Goal: Answer question/provide support

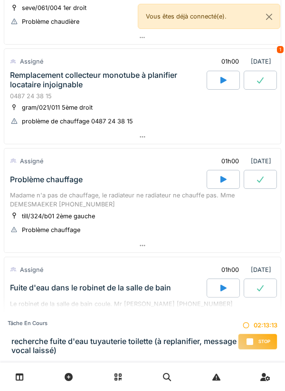
scroll to position [709, 0]
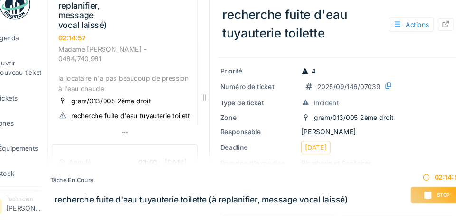
scroll to position [200, 0]
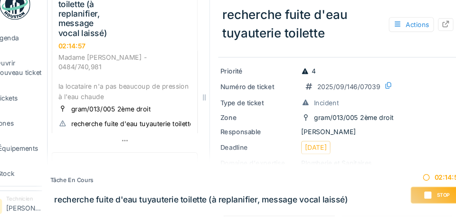
click at [42, 59] on span "Agenda" at bounding box center [38, 54] width 45 height 9
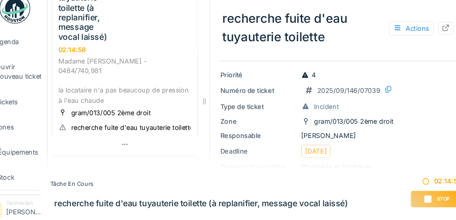
scroll to position [34, 0]
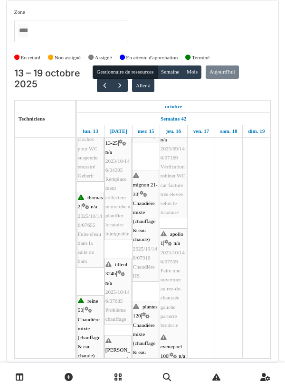
scroll to position [351, 0]
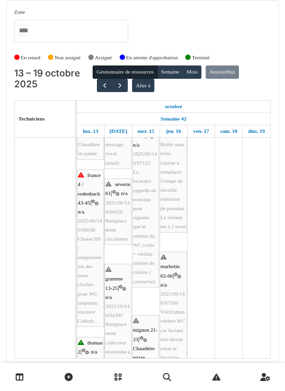
click at [260, 178] on td at bounding box center [257, 371] width 28 height 872
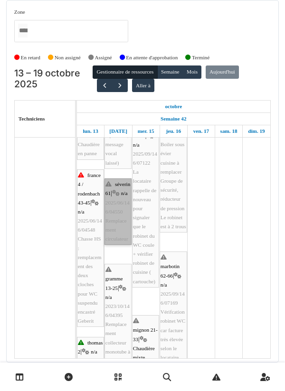
click at [114, 218] on link "séverin 61 | n/a 2025/06/146/04550 Remplacement circulateur" at bounding box center [117, 211] width 27 height 66
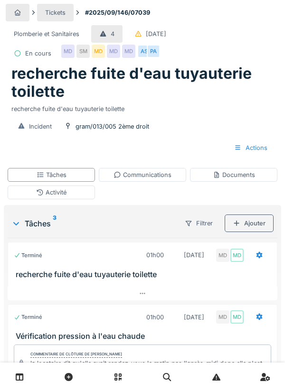
scroll to position [3, 0]
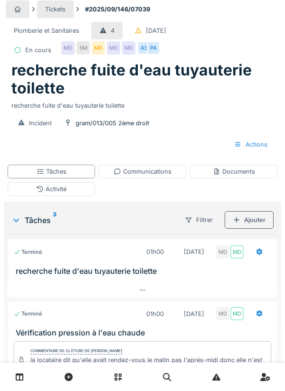
click at [161, 173] on div "Communications" at bounding box center [142, 171] width 58 height 9
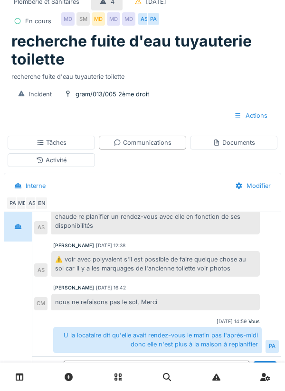
scroll to position [155, 0]
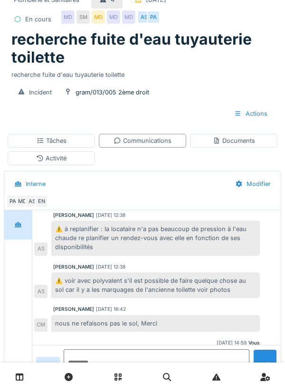
click at [121, 220] on textarea at bounding box center [157, 364] width 186 height 30
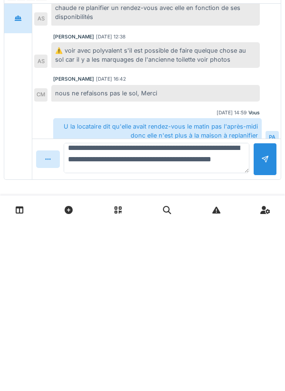
scroll to position [77, 0]
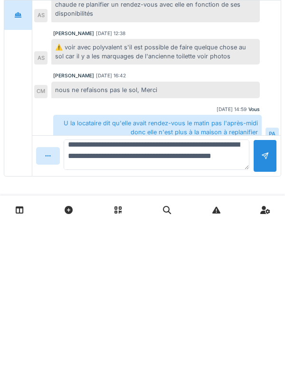
click at [226, 220] on textarea "**********" at bounding box center [157, 322] width 186 height 30
click at [219, 220] on textarea "**********" at bounding box center [157, 322] width 186 height 30
click at [227, 220] on textarea "**********" at bounding box center [157, 322] width 186 height 30
click at [135, 220] on textarea "**********" at bounding box center [157, 322] width 186 height 30
click at [136, 220] on textarea "**********" at bounding box center [157, 322] width 186 height 30
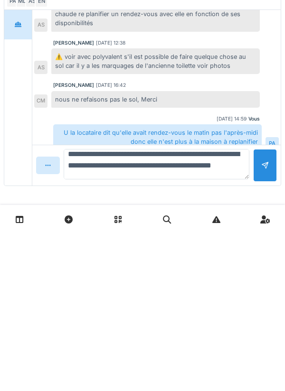
type textarea "**********"
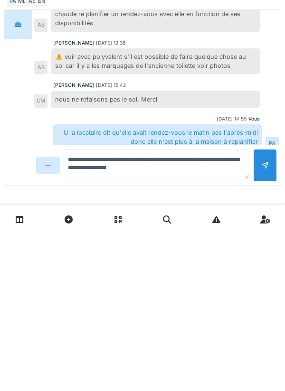
click at [266, 220] on div at bounding box center [265, 322] width 8 height 9
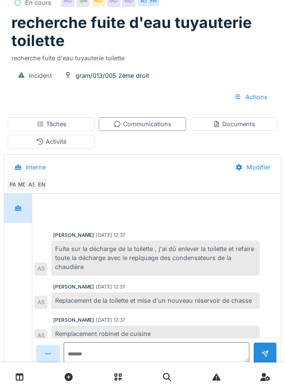
scroll to position [222, 0]
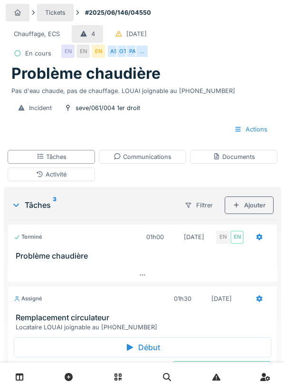
click at [14, 37] on div "Chauffage, ECS" at bounding box center [37, 33] width 46 height 9
click at [6, 32] on div "Chauffage, ECS" at bounding box center [37, 34] width 62 height 18
click at [9, 38] on div "Chauffage, ECS" at bounding box center [37, 34] width 62 height 18
click at [74, 93] on div "Pas d'eau chaude, pas de chauffage. LOUAI joignable au 0486.14.62.78" at bounding box center [142, 89] width 262 height 13
click at [77, 95] on div "Pas d'eau chaude, pas de chauffage. LOUAI joignable au 0486.14.62.78" at bounding box center [142, 89] width 262 height 13
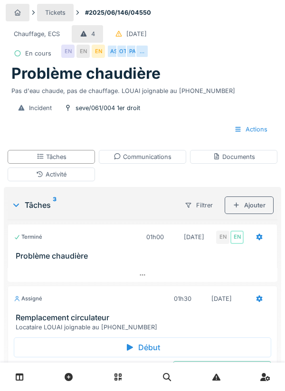
click at [114, 92] on div "Pas d'eau chaude, pas de chauffage. LOUAI joignable au 0486.14.62.78" at bounding box center [142, 89] width 262 height 13
click at [70, 76] on h1 "Problème chaudière" at bounding box center [85, 74] width 149 height 18
click at [97, 87] on div "Pas d'eau chaude, pas de chauffage. LOUAI joignable au 0486.14.62.78" at bounding box center [142, 89] width 262 height 13
click at [139, 162] on div "Communications" at bounding box center [142, 157] width 87 height 14
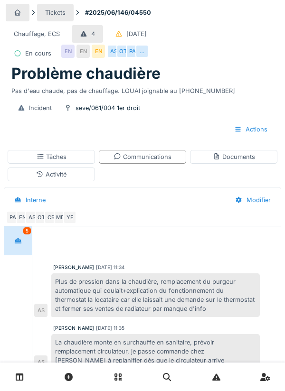
click at [140, 158] on div "Communications" at bounding box center [142, 156] width 58 height 9
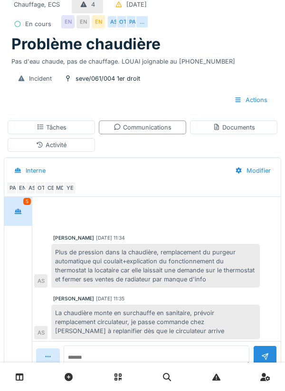
scroll to position [13, 0]
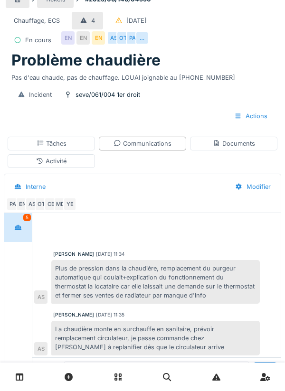
click at [171, 105] on div "Incident seve/061/004 1er droit Actions" at bounding box center [142, 105] width 273 height 47
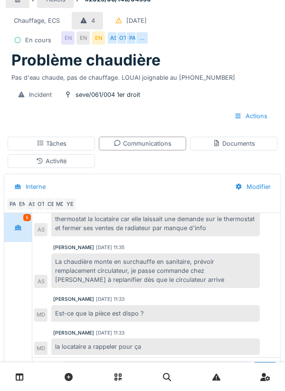
scroll to position [112, 0]
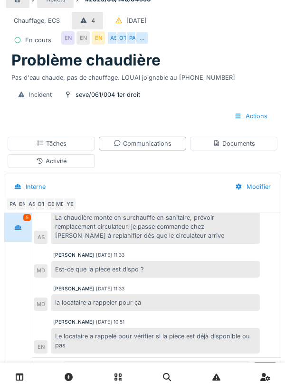
click at [137, 328] on div "Le locataire a rappelé pour vérifier si la pièce est déjà disponible ou pas" at bounding box center [155, 341] width 208 height 26
click at [124, 324] on div "06/10/2025 10:51" at bounding box center [110, 321] width 28 height 7
click at [94, 323] on div "Emmanuelle Ndomandji" at bounding box center [73, 321] width 41 height 7
click at [202, 329] on div "Le locataire a rappelé pour vérifier si la pièce est déjà disponible ou pas" at bounding box center [155, 341] width 208 height 26
click at [193, 320] on div "Emmanuelle Ndomandji 06/10/2025 10:51" at bounding box center [156, 321] width 206 height 7
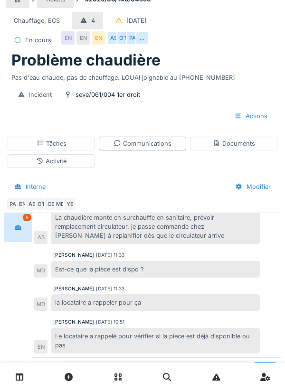
click at [198, 324] on div "Emmanuelle Ndomandji 06/10/2025 10:51" at bounding box center [156, 321] width 206 height 7
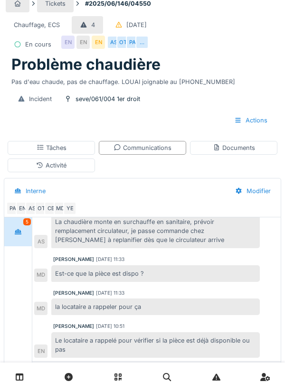
click at [277, 267] on div "Mouad Dakir 12/09/2025 11:33 Est-ce que la pièce est dispo ? MD" at bounding box center [156, 269] width 244 height 26
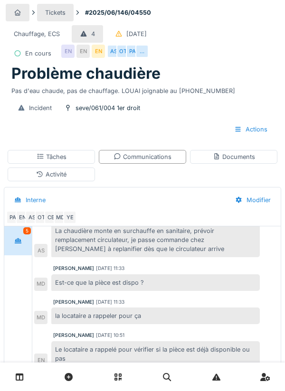
click at [169, 158] on div "Communications" at bounding box center [142, 156] width 58 height 9
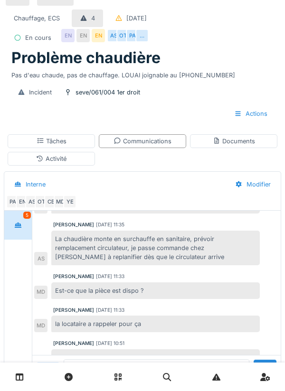
scroll to position [16, 0]
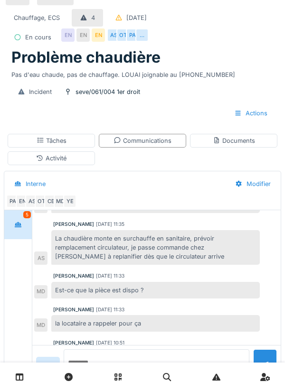
click at [192, 380] on textarea at bounding box center [157, 364] width 186 height 30
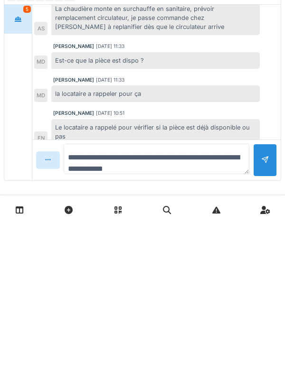
scroll to position [59, 0]
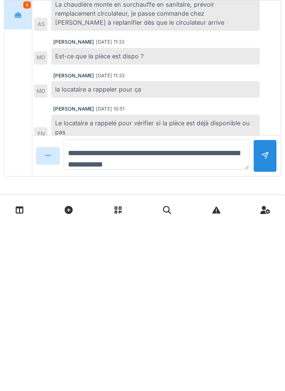
type textarea "**********"
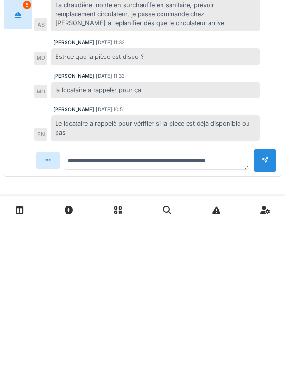
click at [262, 318] on div at bounding box center [265, 327] width 24 height 23
